Goal: Book appointment/travel/reservation

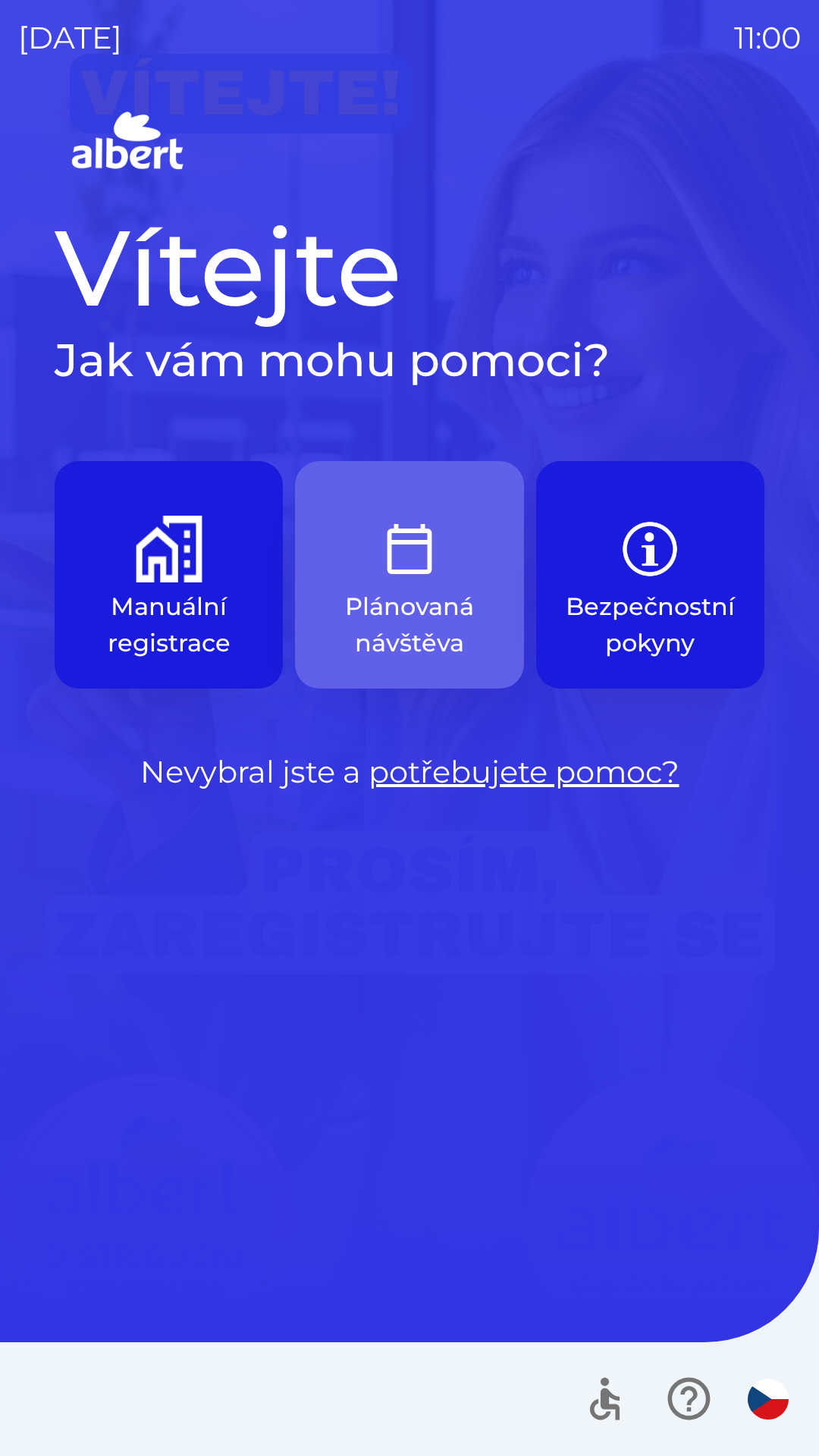
click at [412, 604] on p "Plánovaná návštěva" at bounding box center [409, 625] width 155 height 73
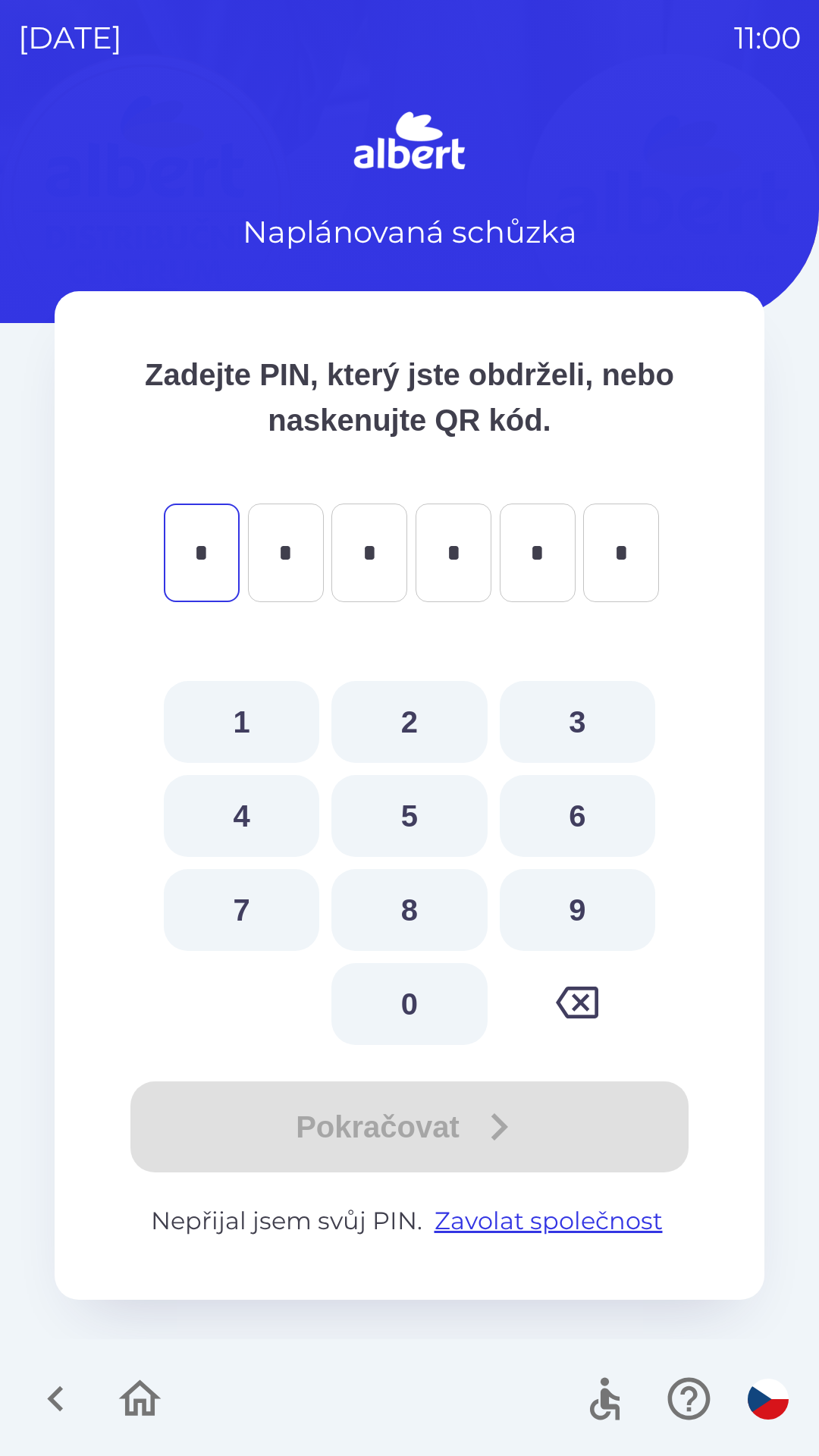
type input "*"
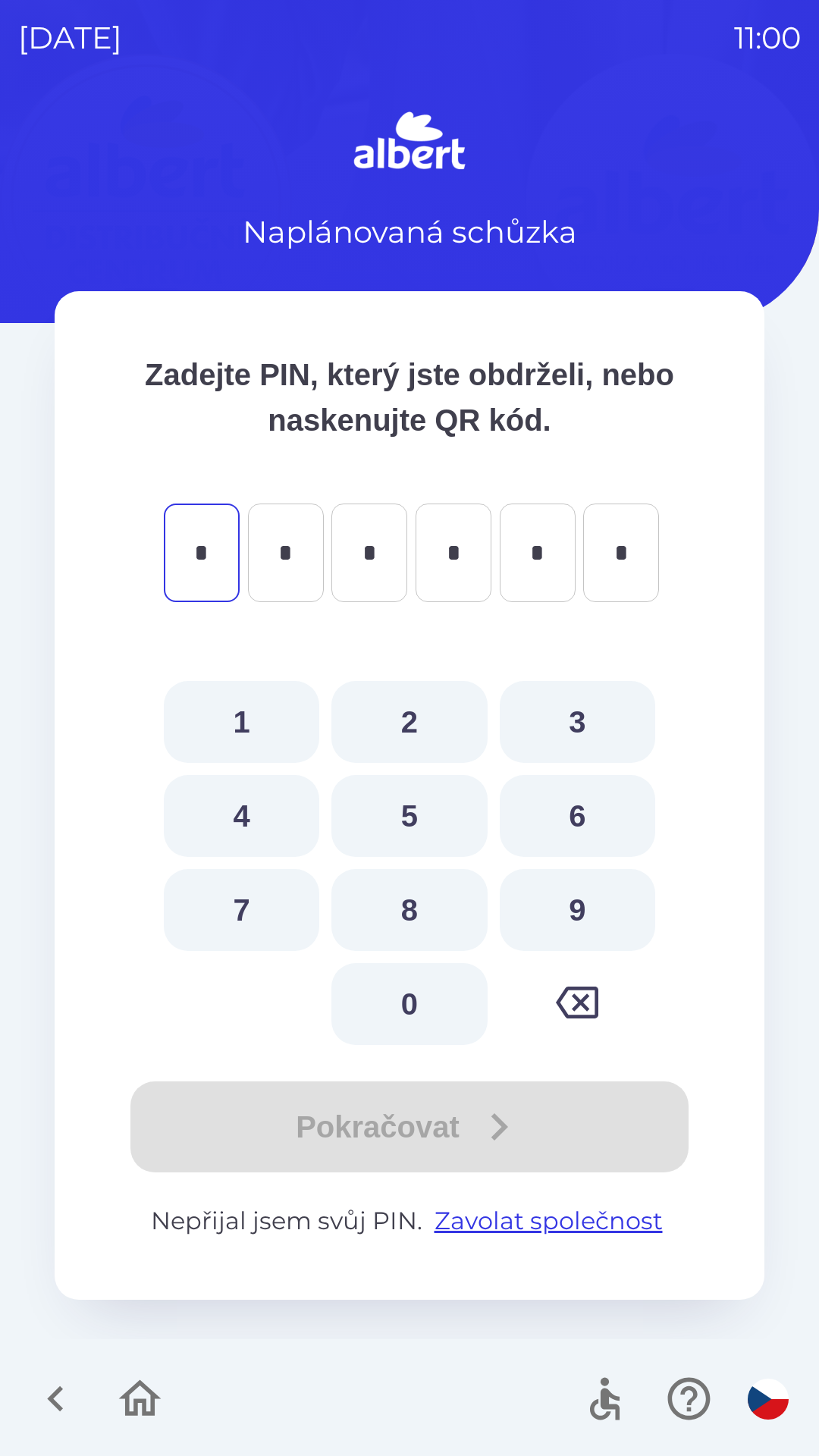
type input "*"
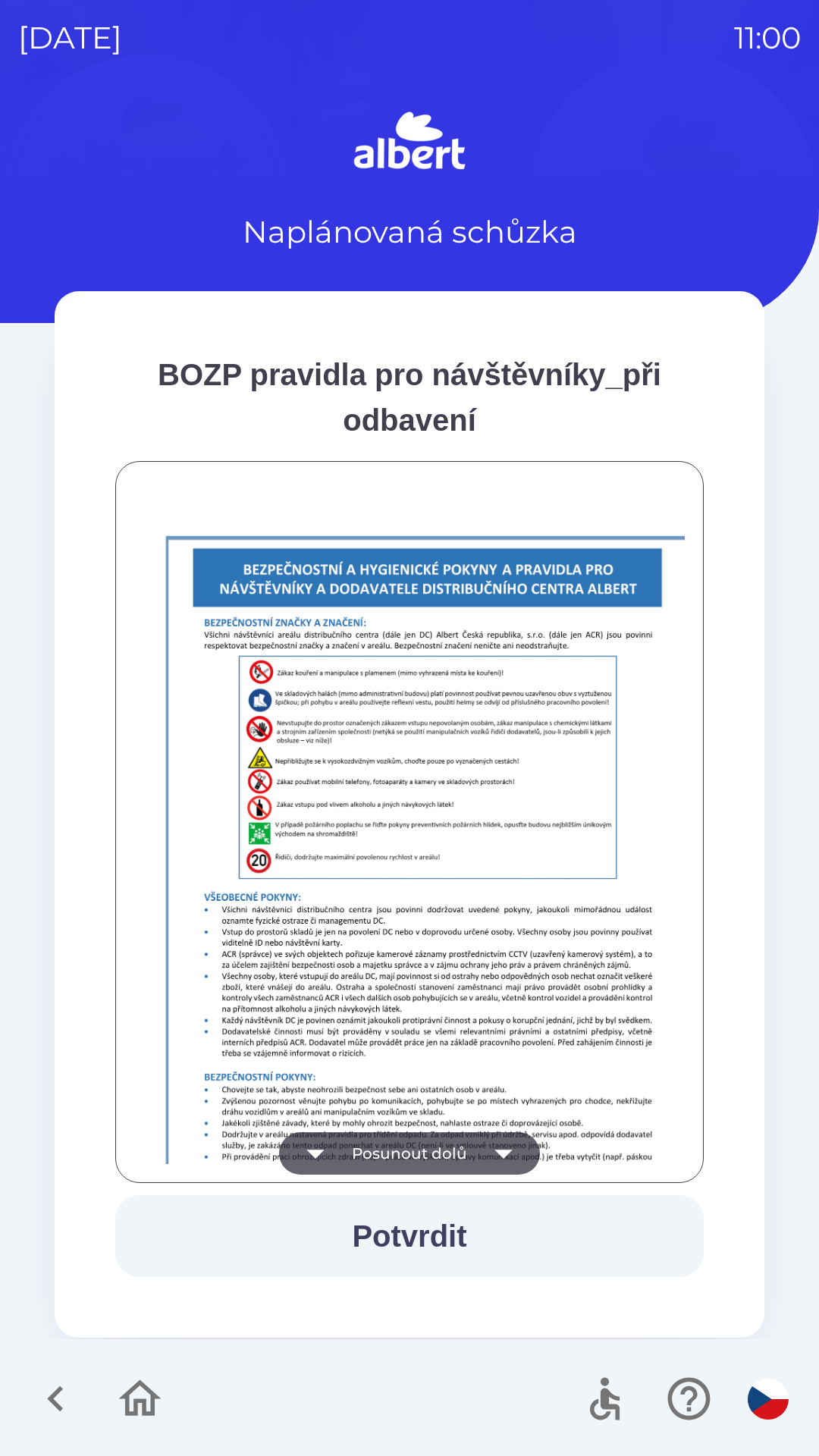
click at [458, 1233] on button "Potvrdit" at bounding box center [410, 1236] width 589 height 82
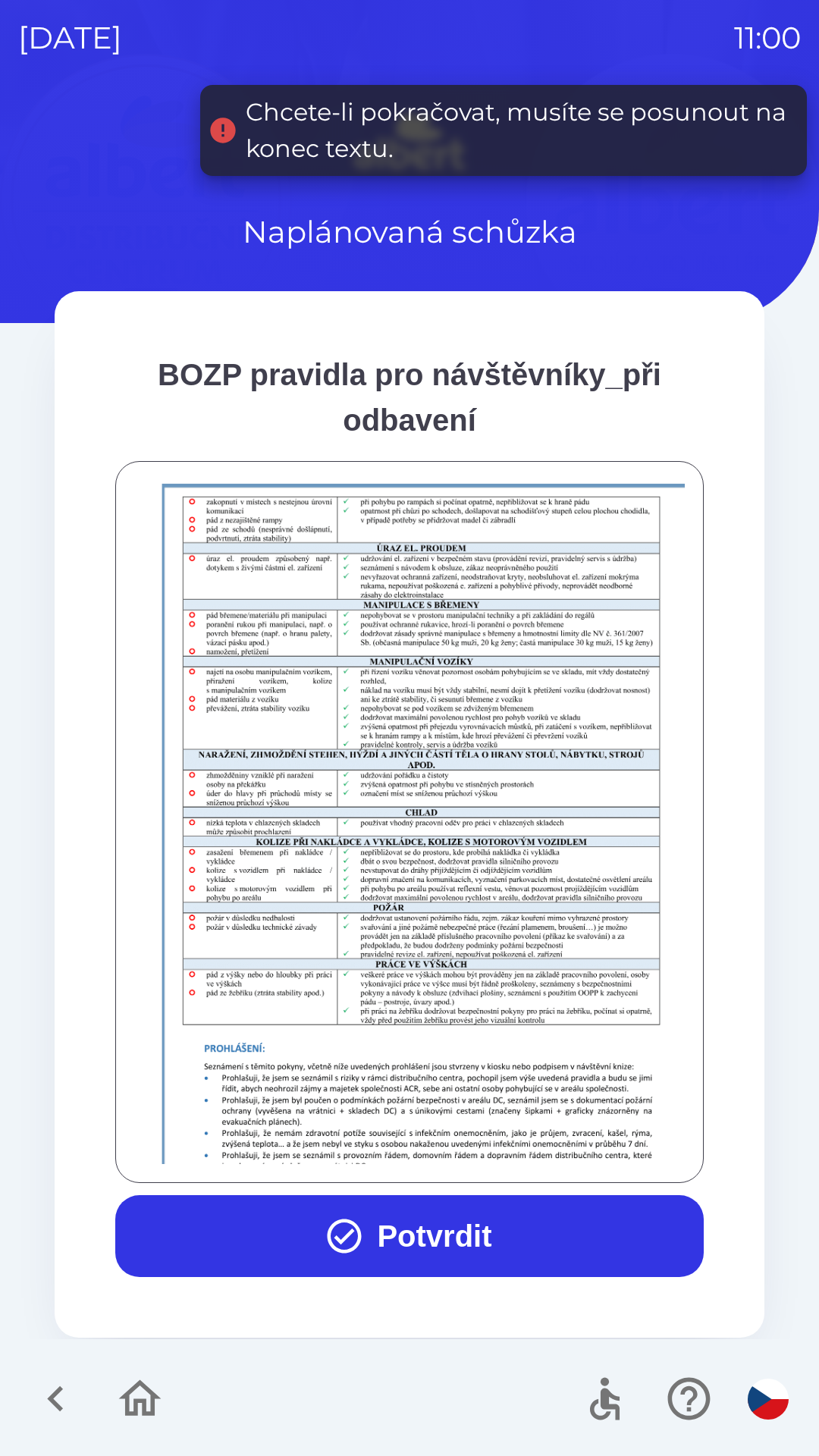
scroll to position [1064, 0]
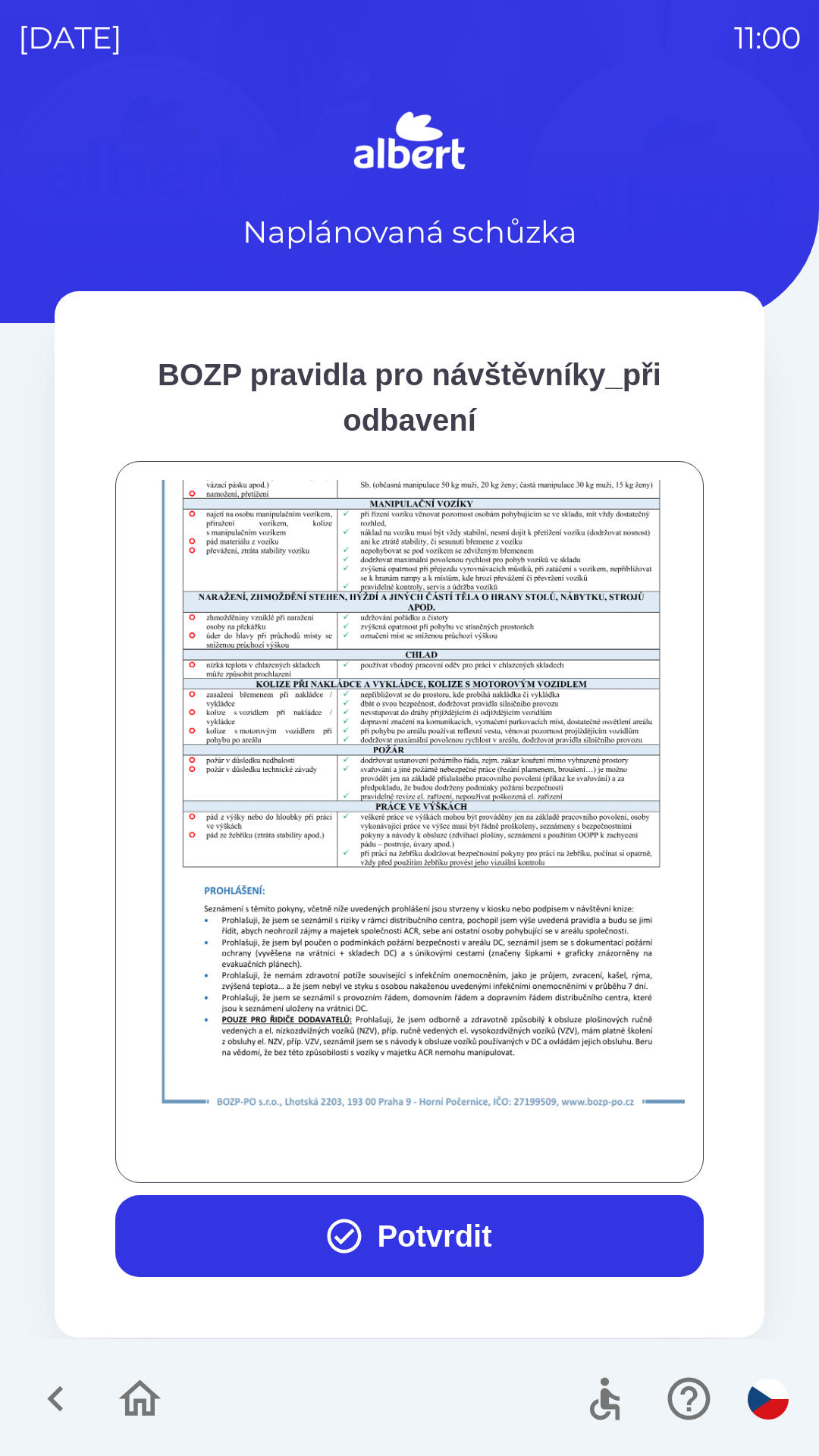
click at [462, 1224] on button "Potvrdit" at bounding box center [410, 1236] width 589 height 82
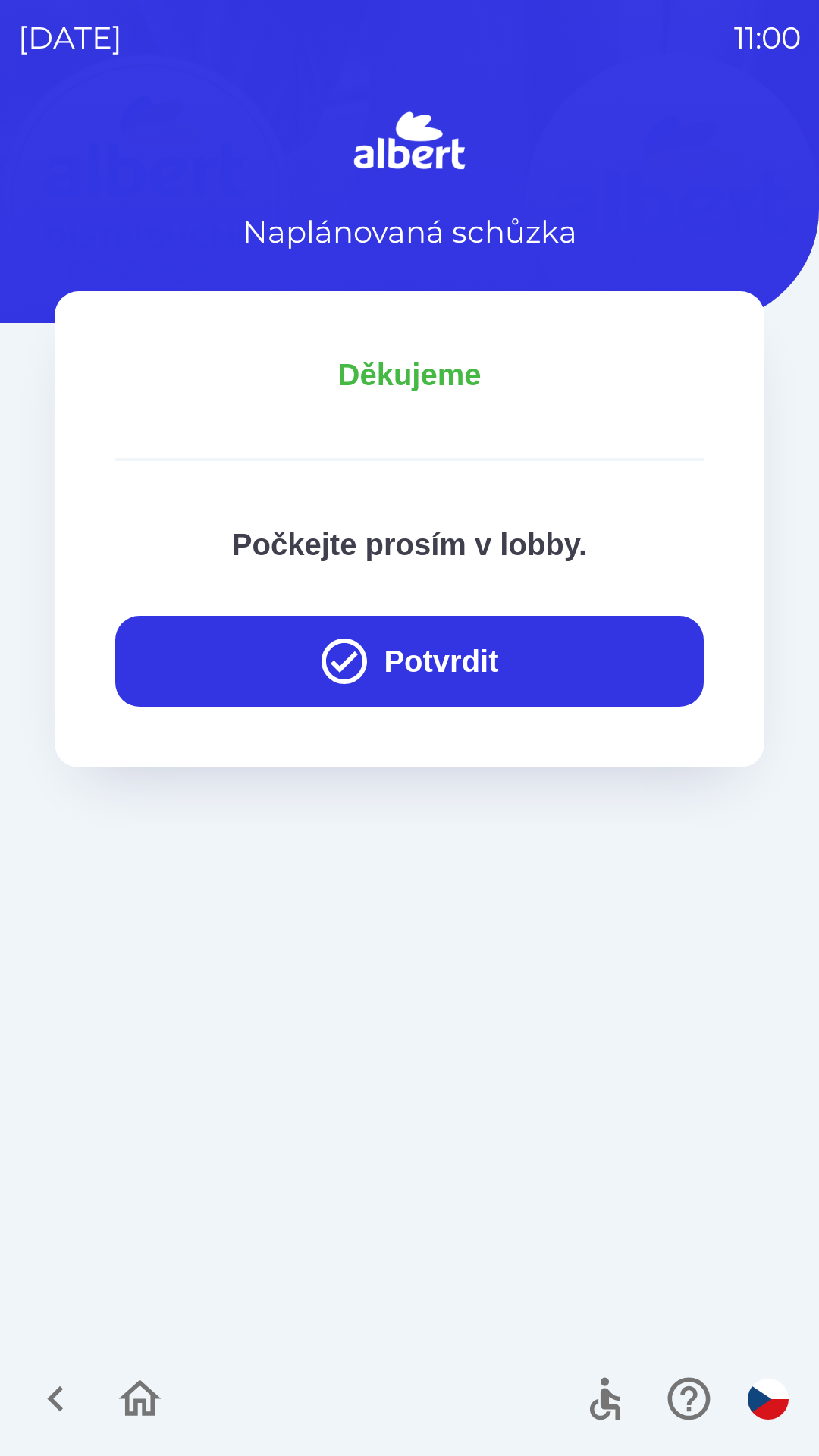
click at [396, 645] on button "Potvrdit" at bounding box center [410, 661] width 589 height 91
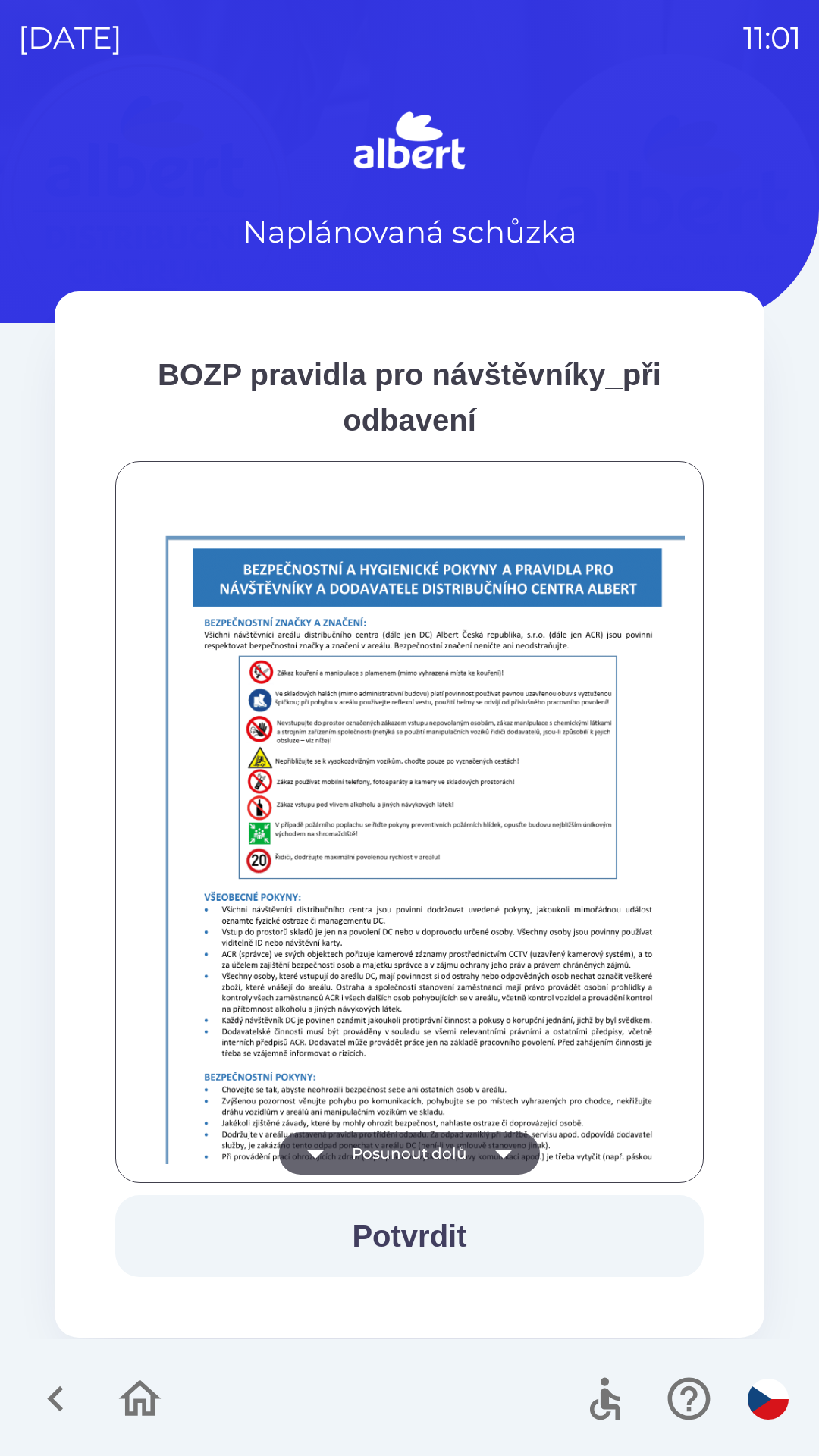
click at [365, 1300] on div "BOZP pravidla pro návštěvníky_při odbavení Posunout dolů Potvrdit" at bounding box center [409, 815] width 709 height 1047
click at [357, 1217] on button "Potvrdit" at bounding box center [410, 1236] width 589 height 82
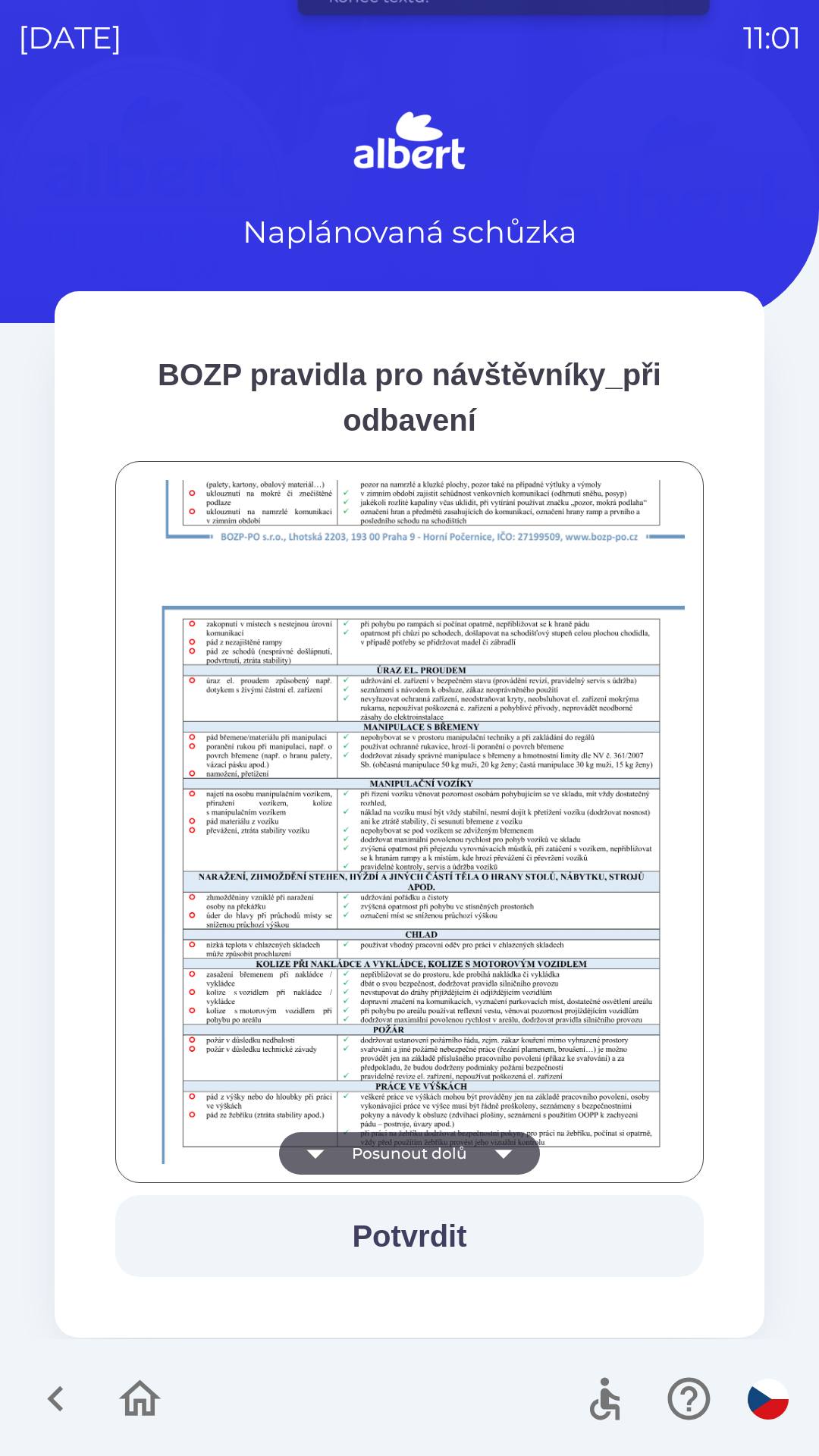
scroll to position [1064, 0]
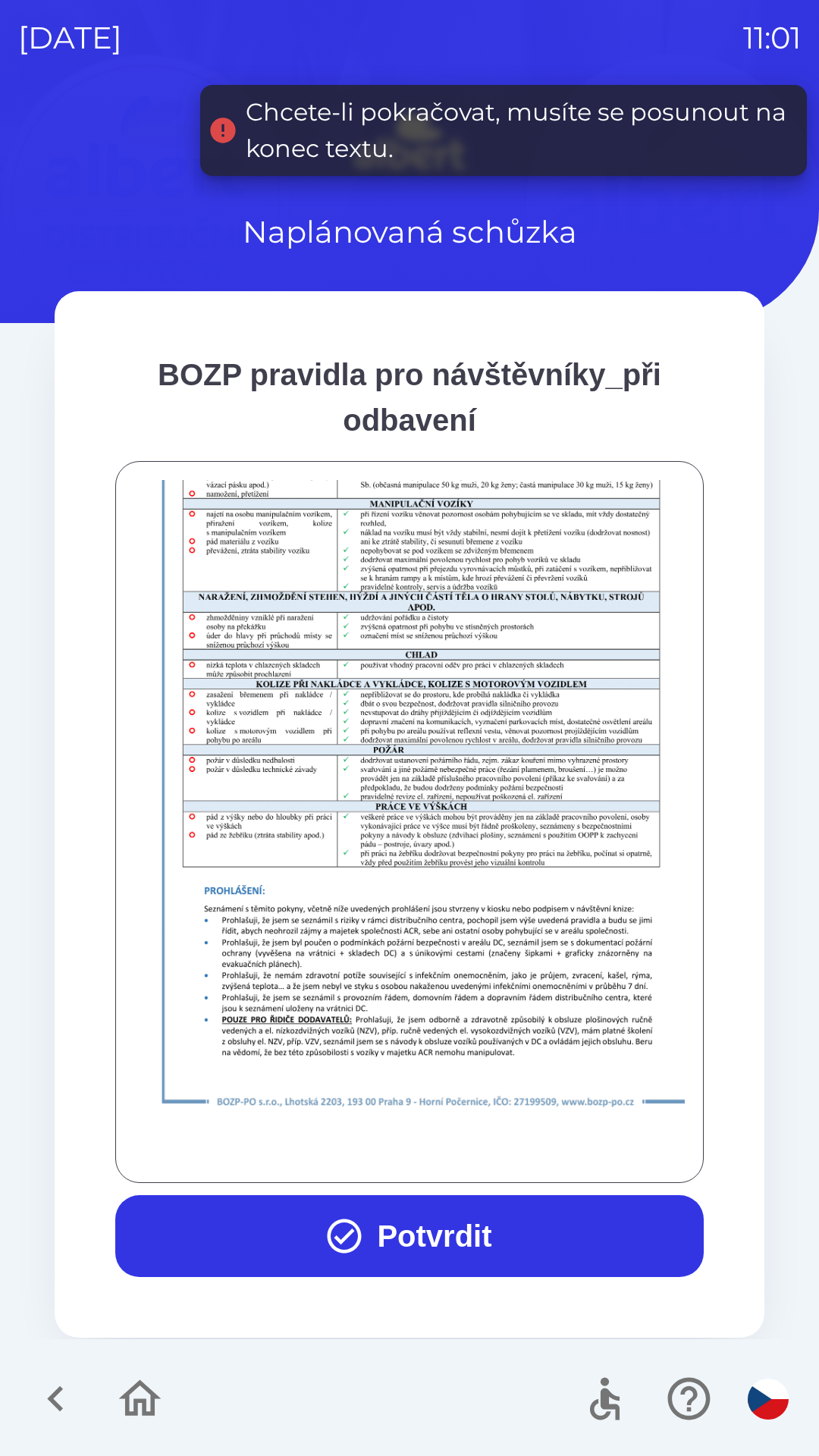
click at [288, 1224] on button "Potvrdit" at bounding box center [410, 1236] width 589 height 82
